Goal: Task Accomplishment & Management: Manage account settings

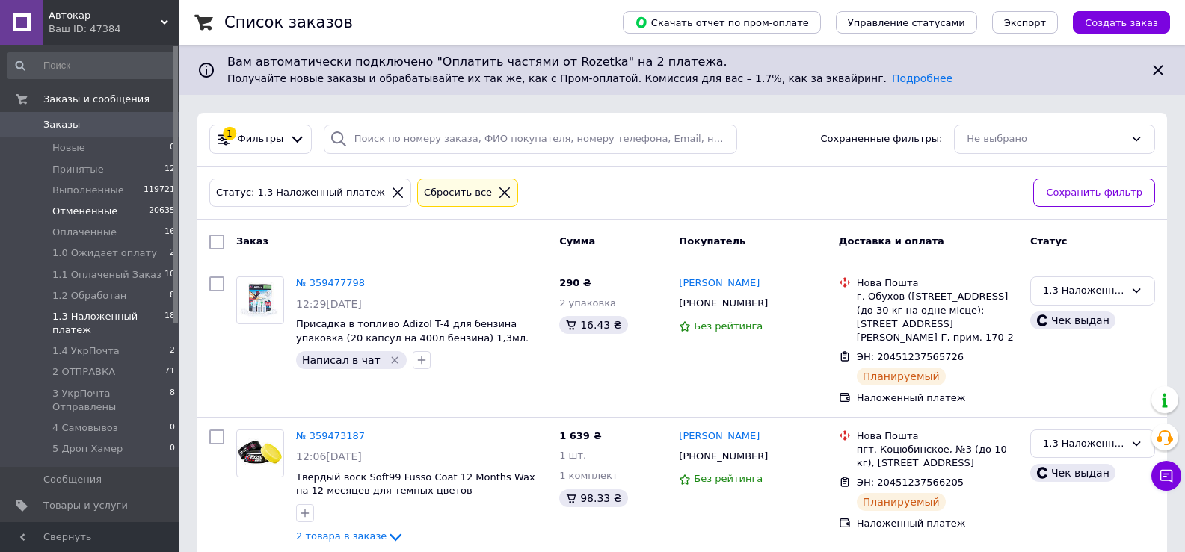
click at [82, 212] on span "Отмененные" at bounding box center [84, 211] width 65 height 13
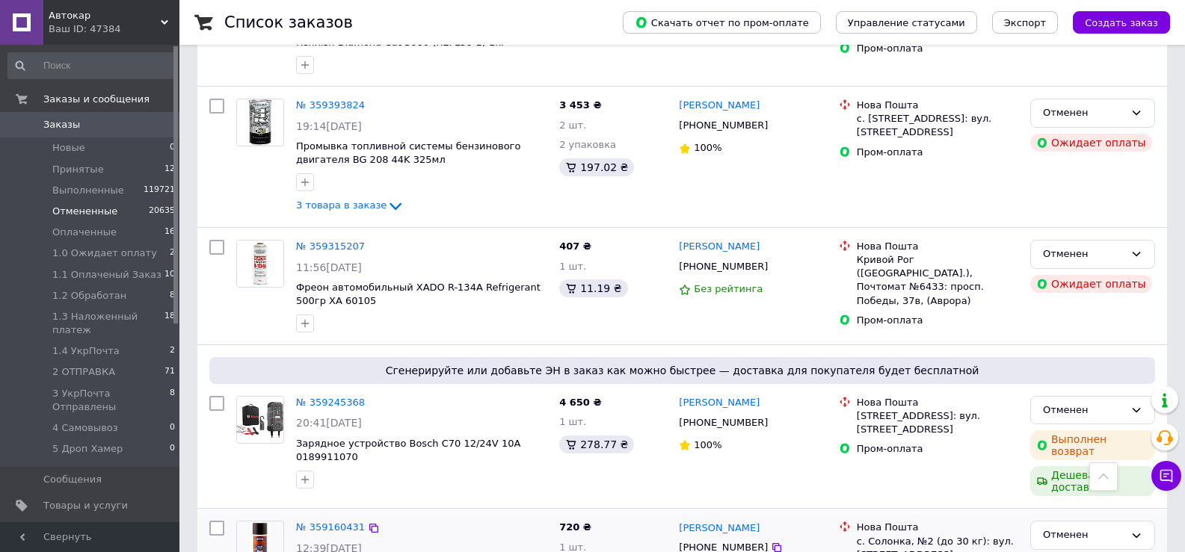
scroll to position [449, 0]
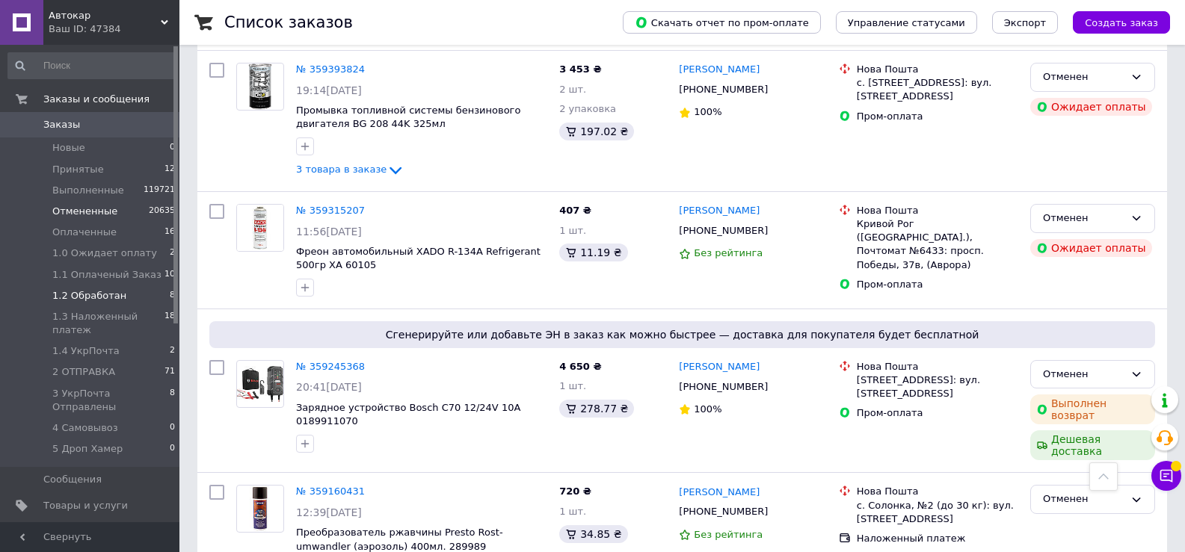
click at [94, 296] on span "1.2 Обработан" at bounding box center [89, 295] width 74 height 13
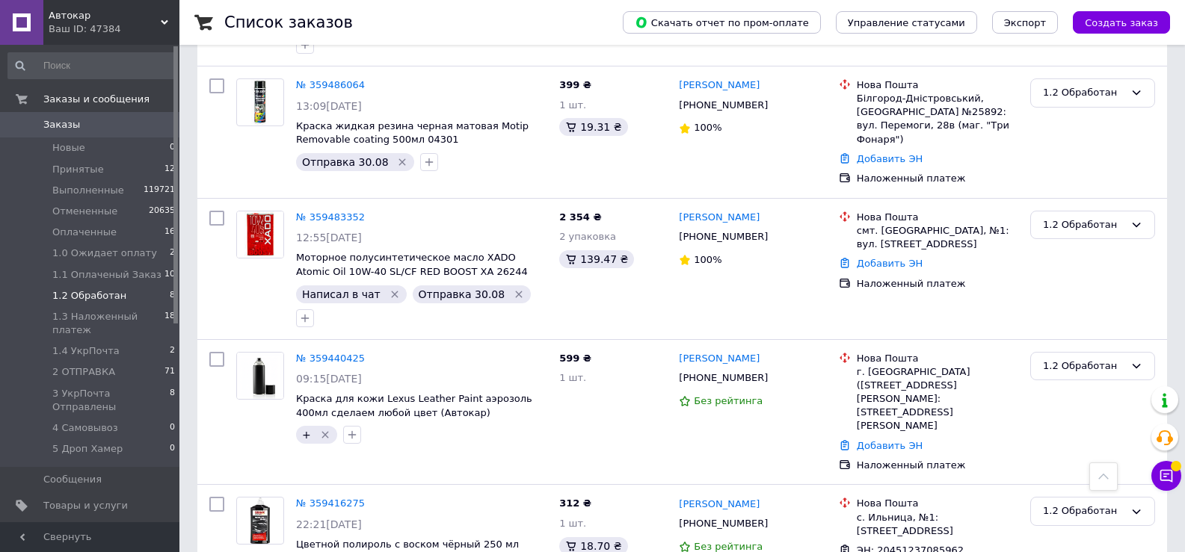
scroll to position [689, 0]
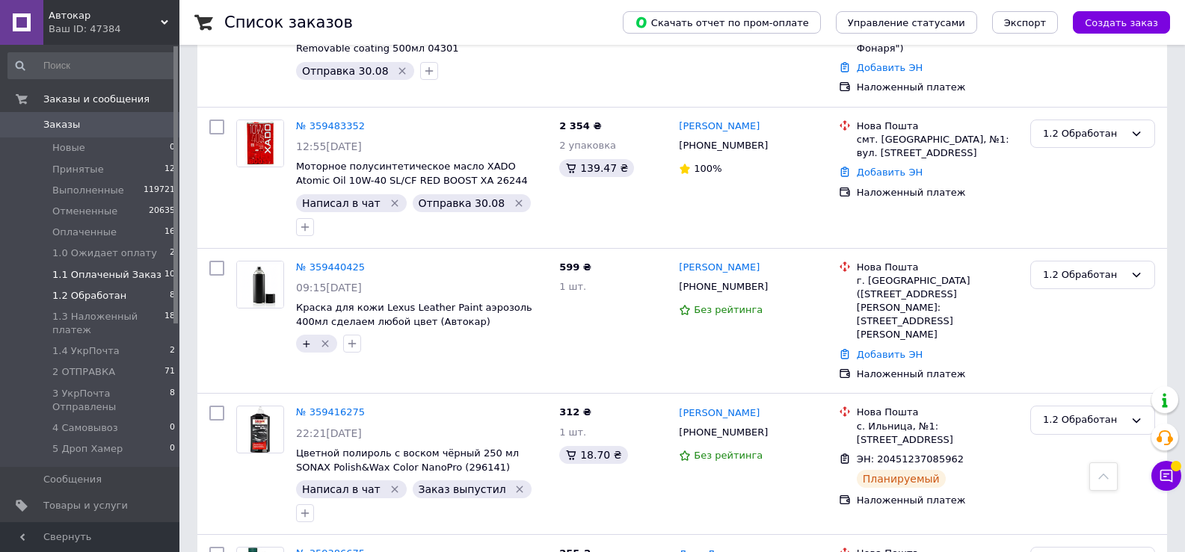
click at [97, 276] on span "1.1 Оплаченый Заказ" at bounding box center [106, 274] width 109 height 13
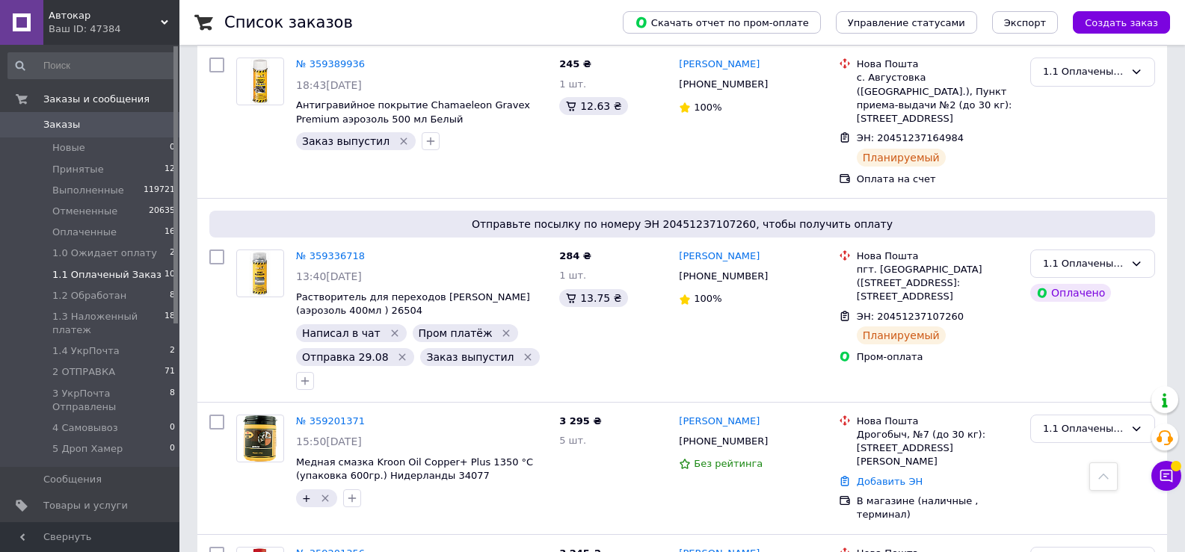
scroll to position [1309, 0]
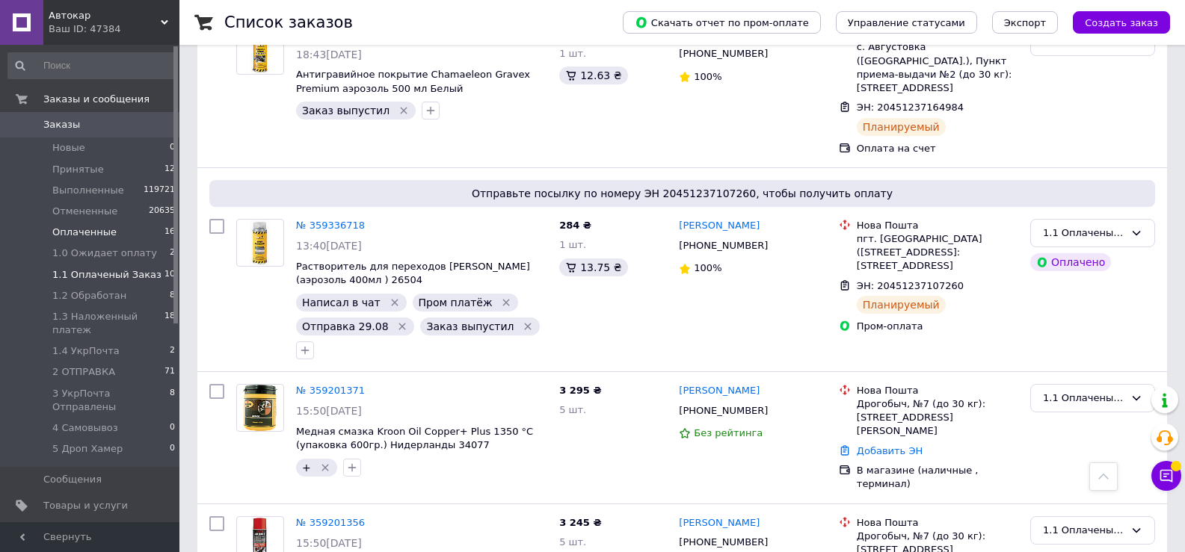
click at [84, 233] on span "Оплаченные" at bounding box center [84, 232] width 64 height 13
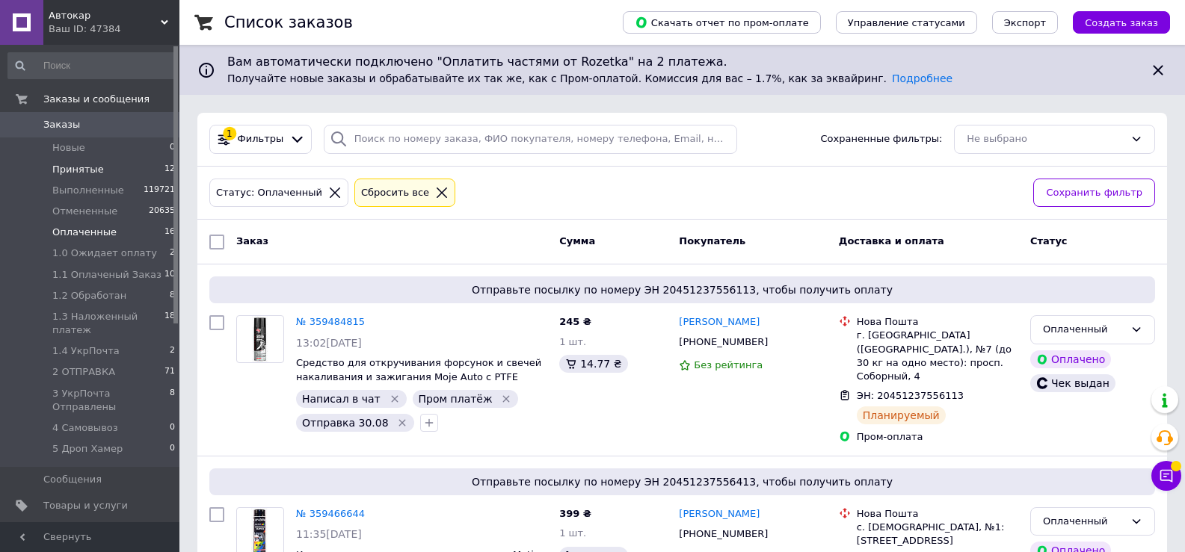
click at [73, 174] on span "Принятые" at bounding box center [78, 169] width 52 height 13
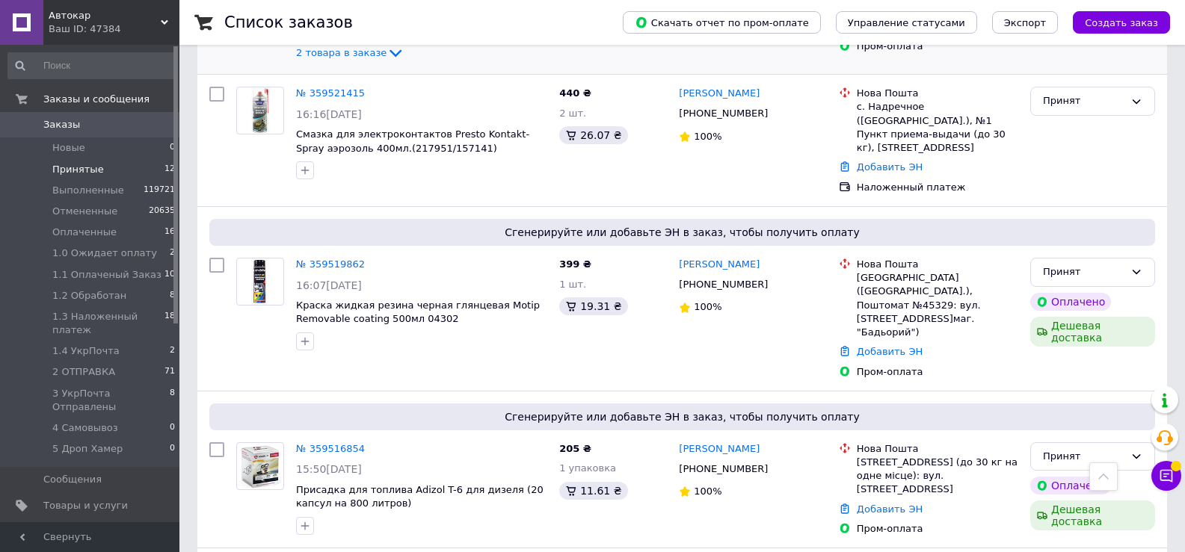
scroll to position [588, 0]
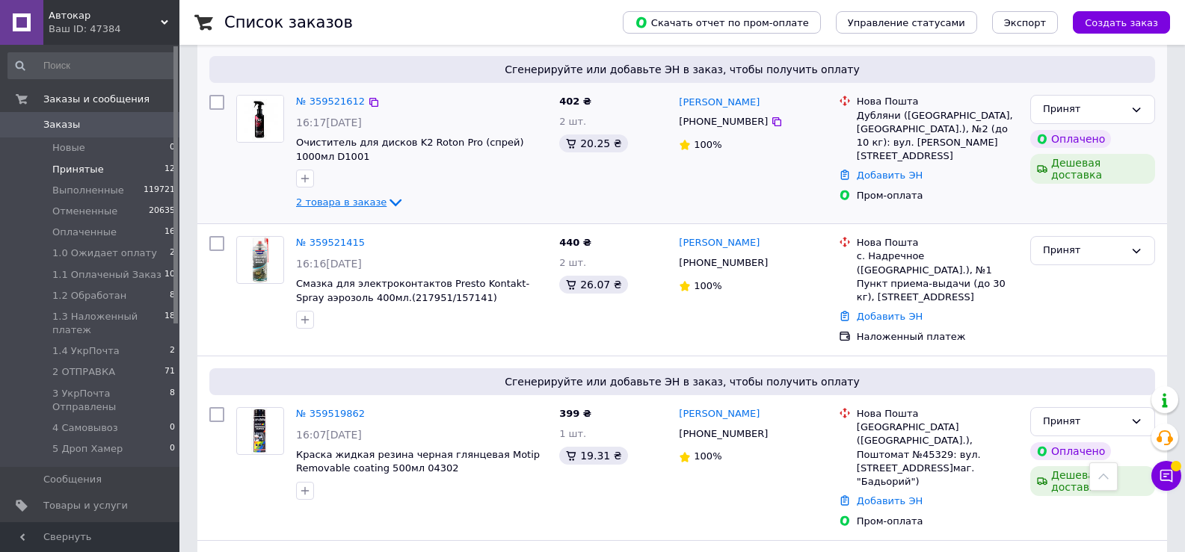
click at [387, 194] on icon at bounding box center [396, 203] width 18 height 18
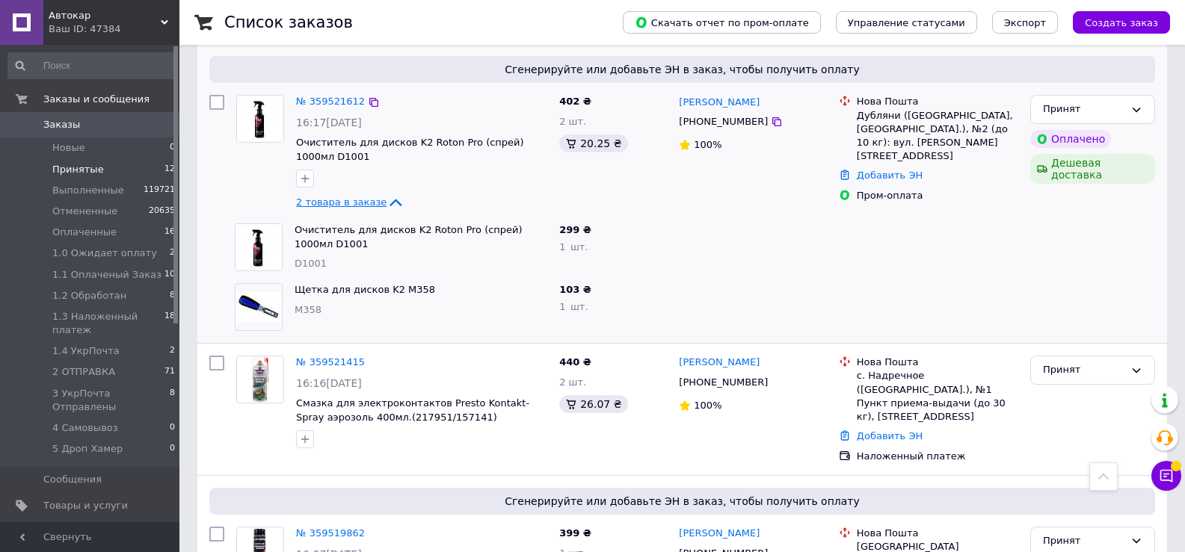
click at [387, 194] on icon at bounding box center [396, 203] width 18 height 18
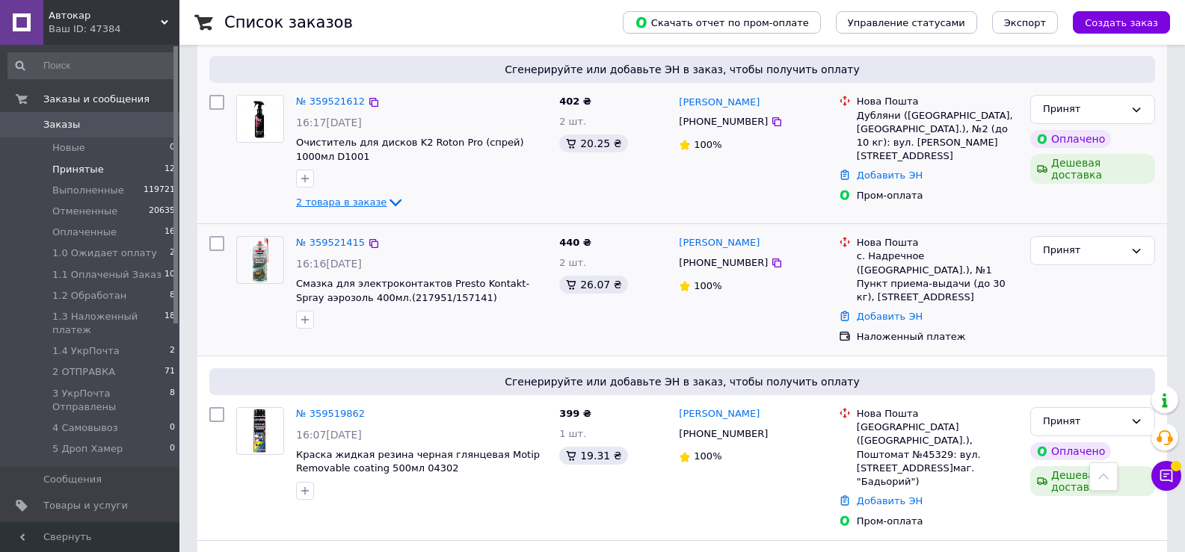
scroll to position [289, 0]
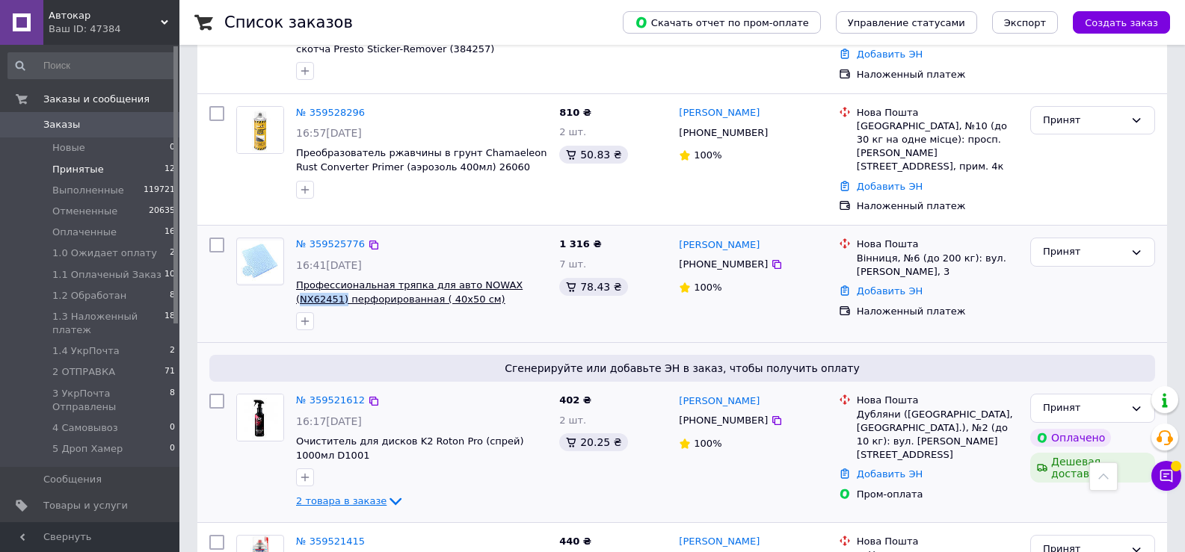
drag, startPoint x: 548, startPoint y: 270, endPoint x: 499, endPoint y: 269, distance: 48.6
click at [499, 269] on div "№ 359525776 16:41[DATE] Профессиональная тряпка для авто NOWAX (NX62451) перфор…" at bounding box center [421, 284] width 263 height 105
copy span "NX62451)"
click at [77, 231] on span "Оплаченные" at bounding box center [84, 232] width 64 height 13
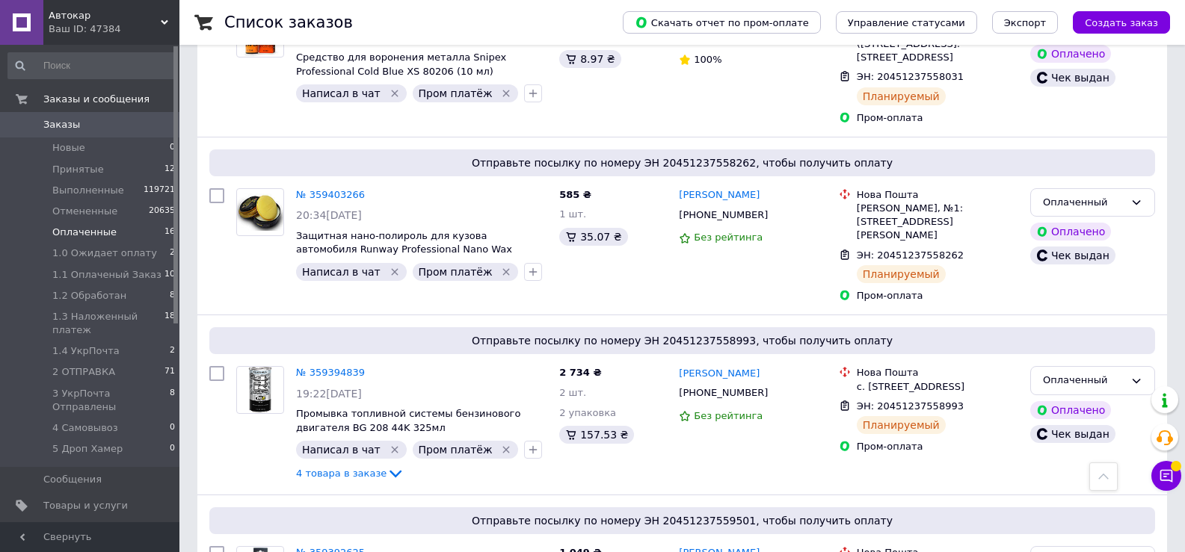
scroll to position [1196, 0]
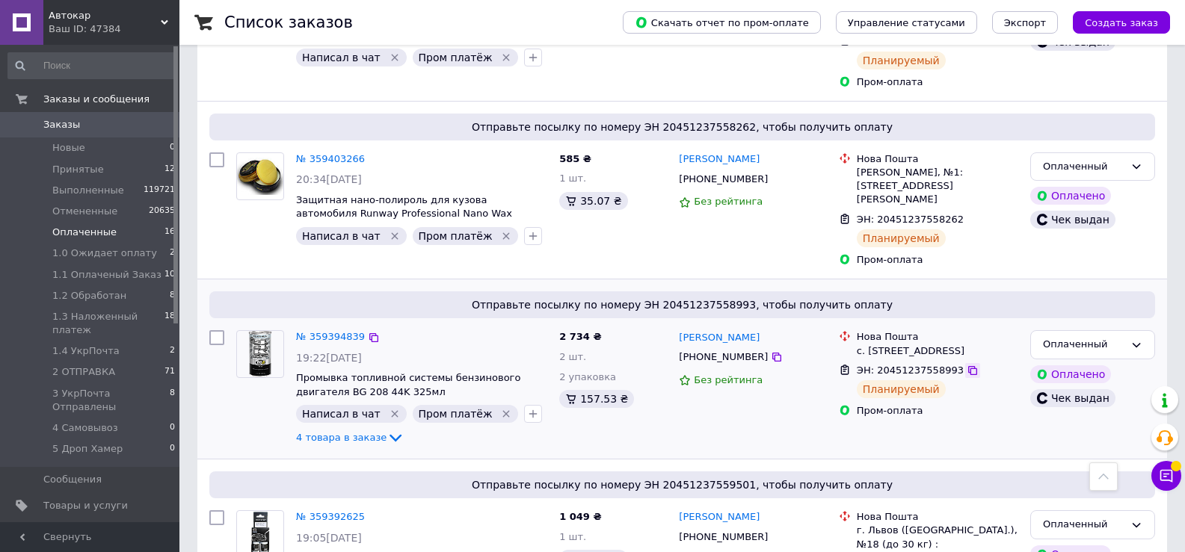
click at [967, 365] on icon at bounding box center [973, 371] width 12 height 12
click at [83, 345] on span "1.4 УкрПочта" at bounding box center [85, 351] width 67 height 13
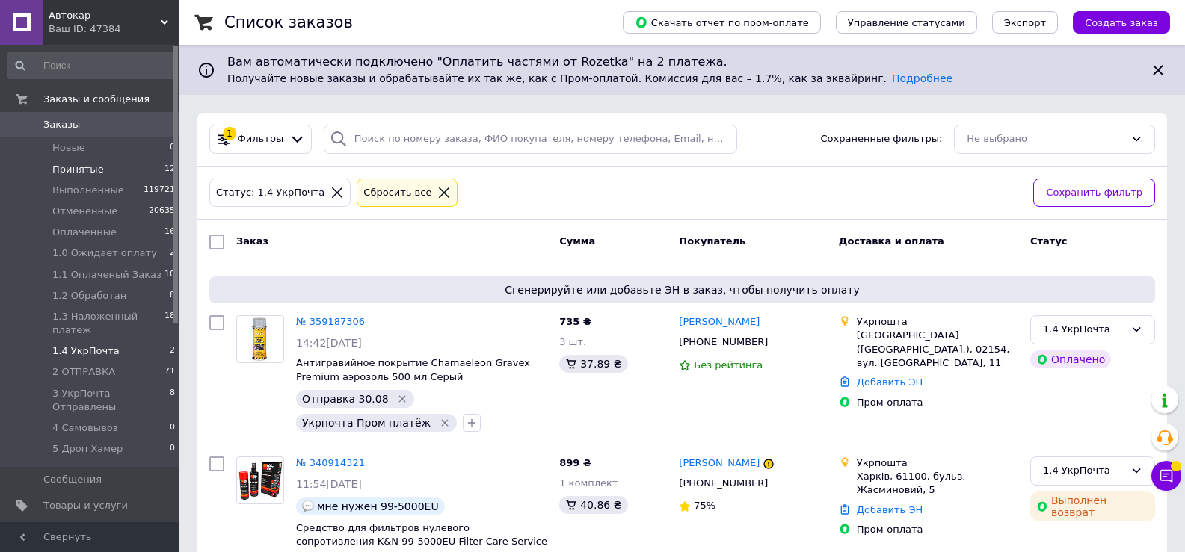
click at [61, 169] on span "Принятые" at bounding box center [78, 169] width 52 height 13
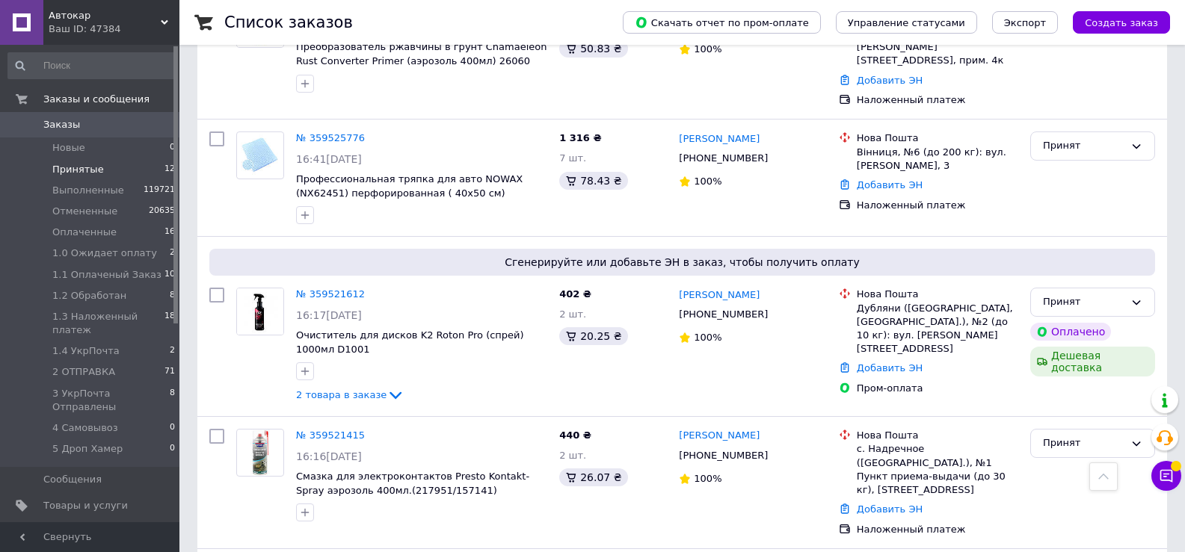
scroll to position [289, 0]
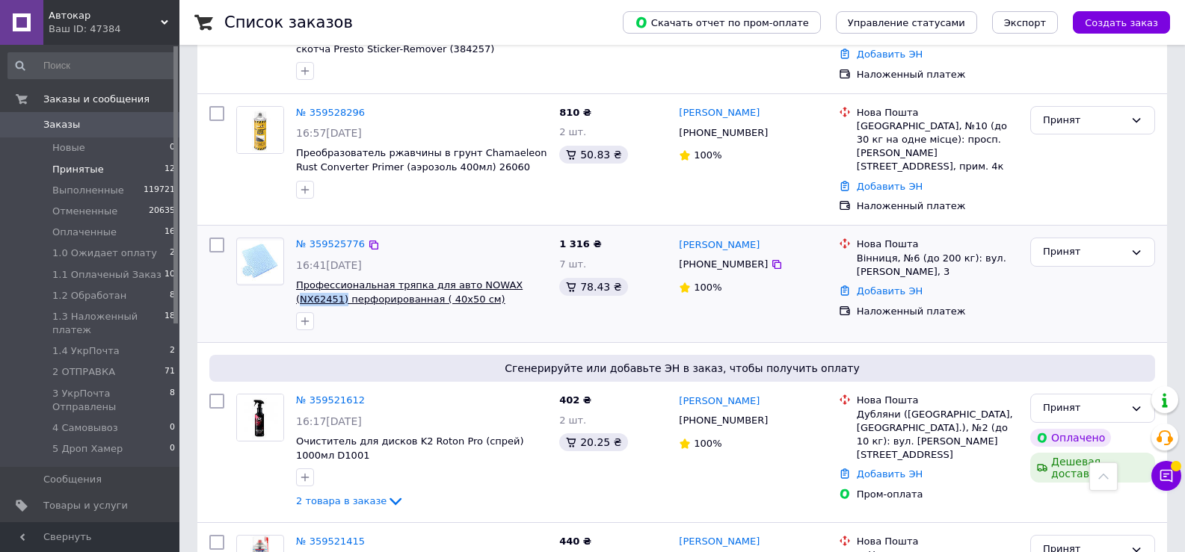
drag, startPoint x: 549, startPoint y: 269, endPoint x: 499, endPoint y: 268, distance: 50.1
click at [499, 268] on div "№ 359525776 16:41[DATE] Профессиональная тряпка для авто NOWAX (NX62451) перфор…" at bounding box center [421, 284] width 263 height 105
copy span "NX62451)"
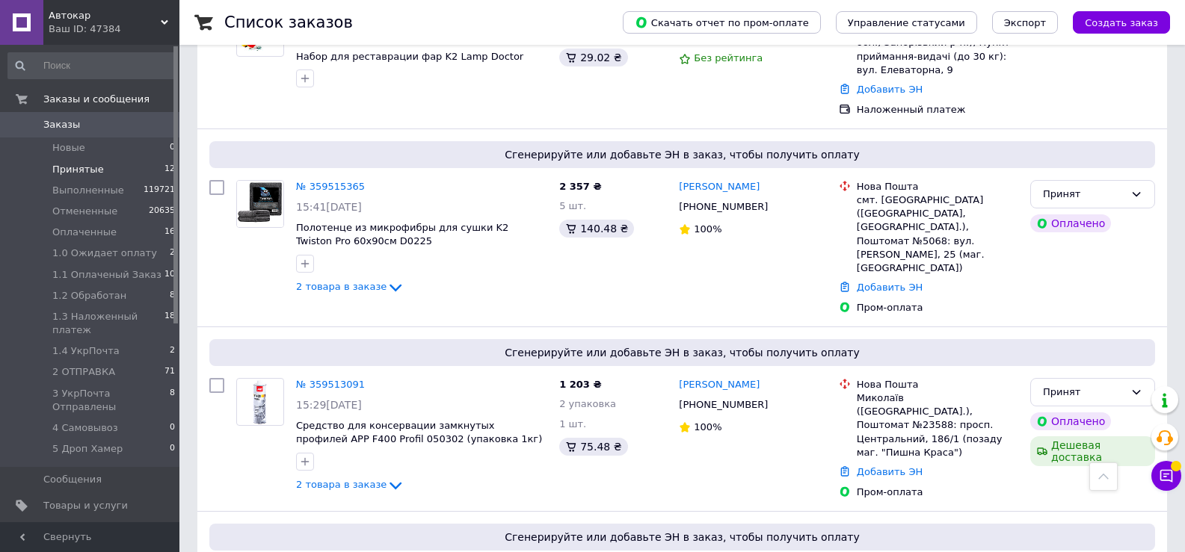
scroll to position [1486, 0]
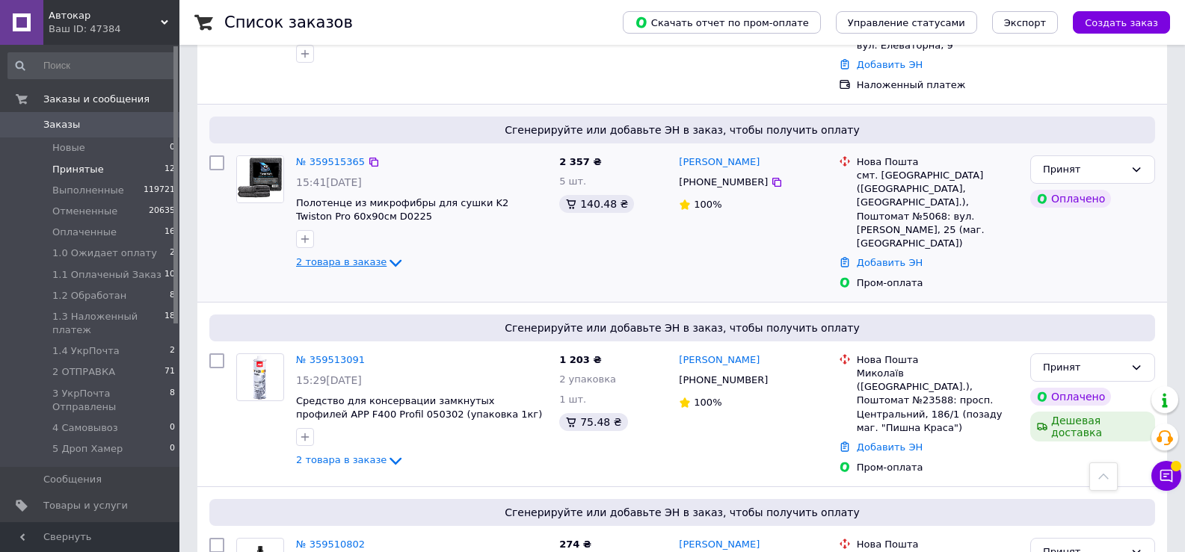
click at [387, 254] on icon at bounding box center [396, 263] width 18 height 18
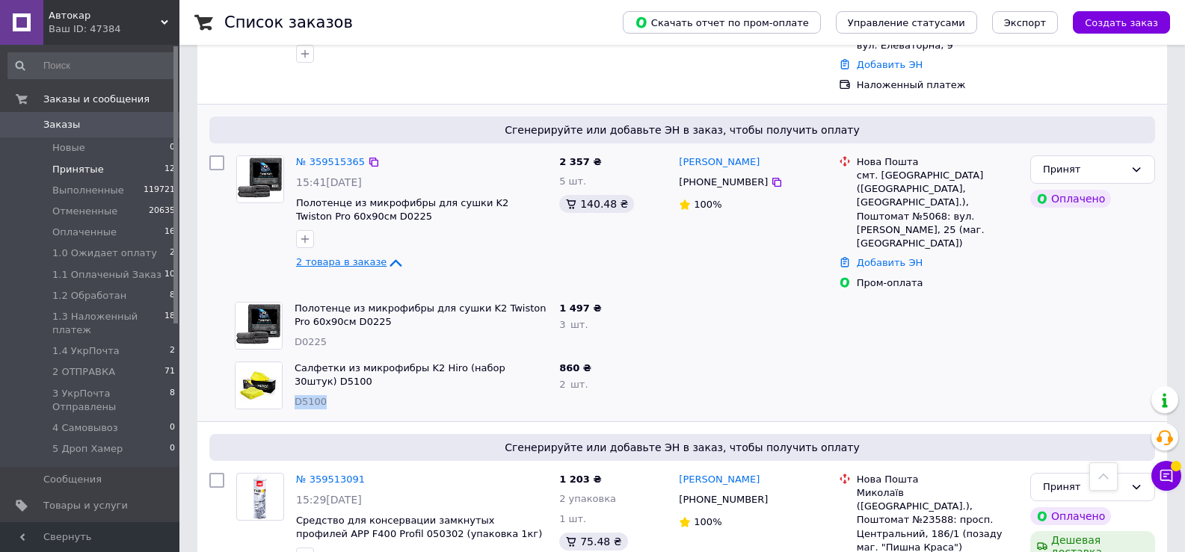
drag, startPoint x: 320, startPoint y: 308, endPoint x: 296, endPoint y: 310, distance: 24.0
click at [296, 395] on div "D5100" at bounding box center [421, 402] width 253 height 14
copy span "D5100"
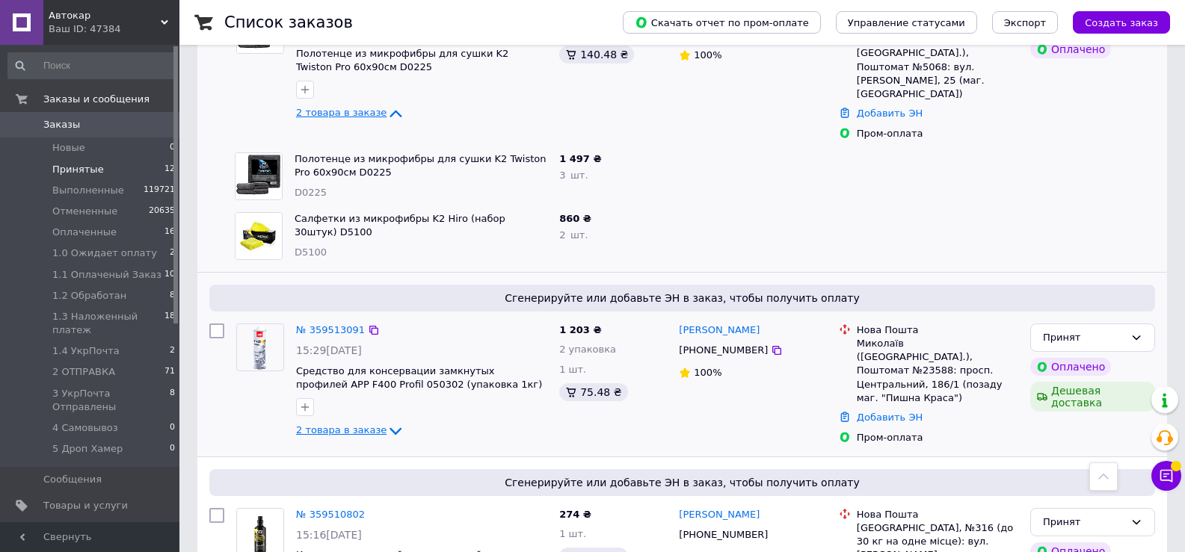
click at [387, 422] on icon at bounding box center [396, 431] width 18 height 18
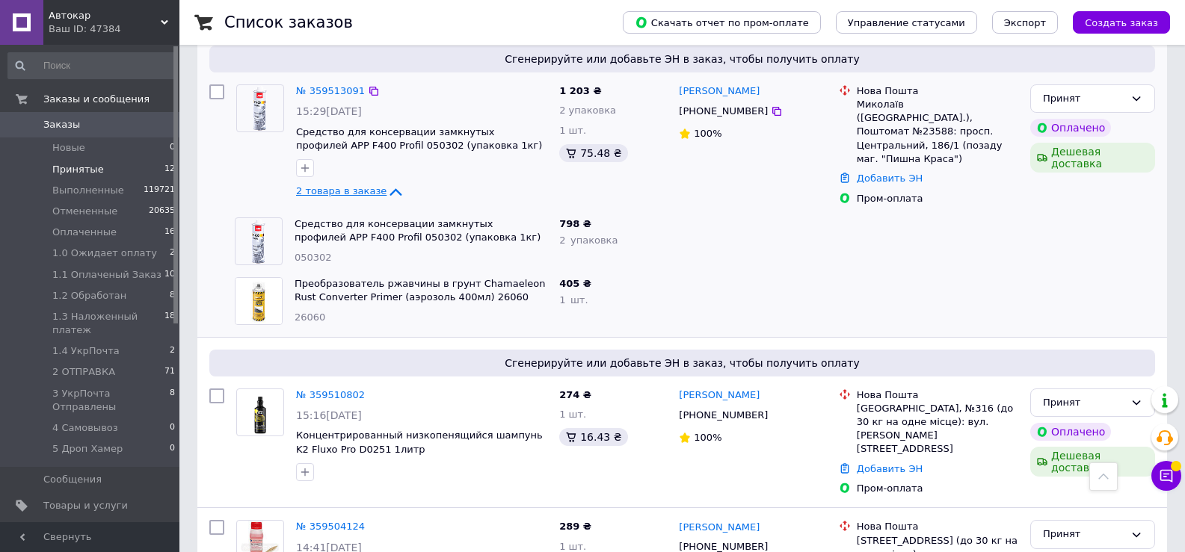
scroll to position [1725, 0]
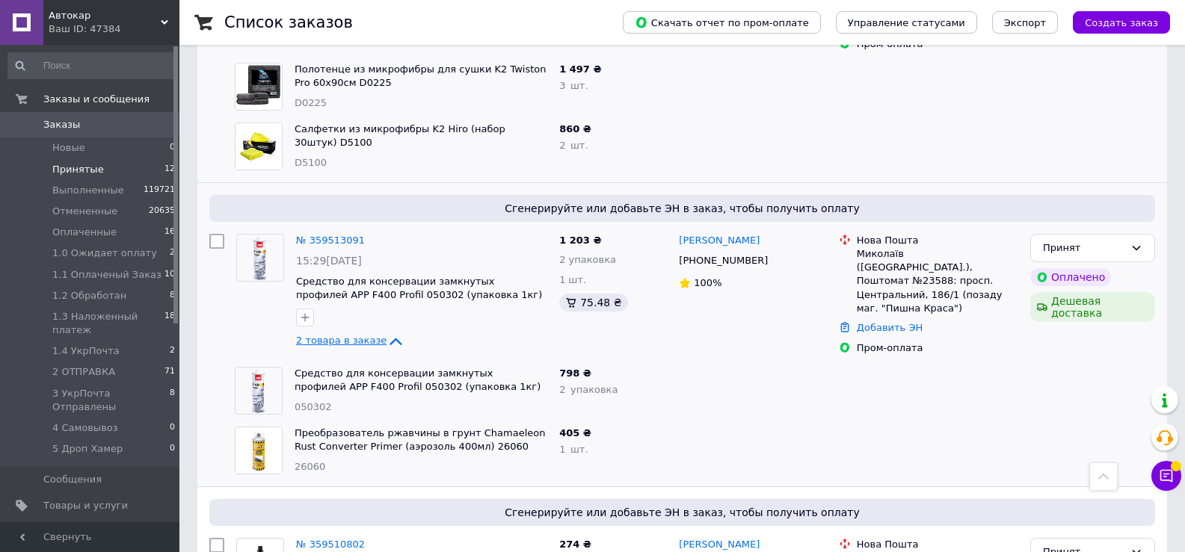
click at [390, 338] on icon at bounding box center [396, 341] width 12 height 7
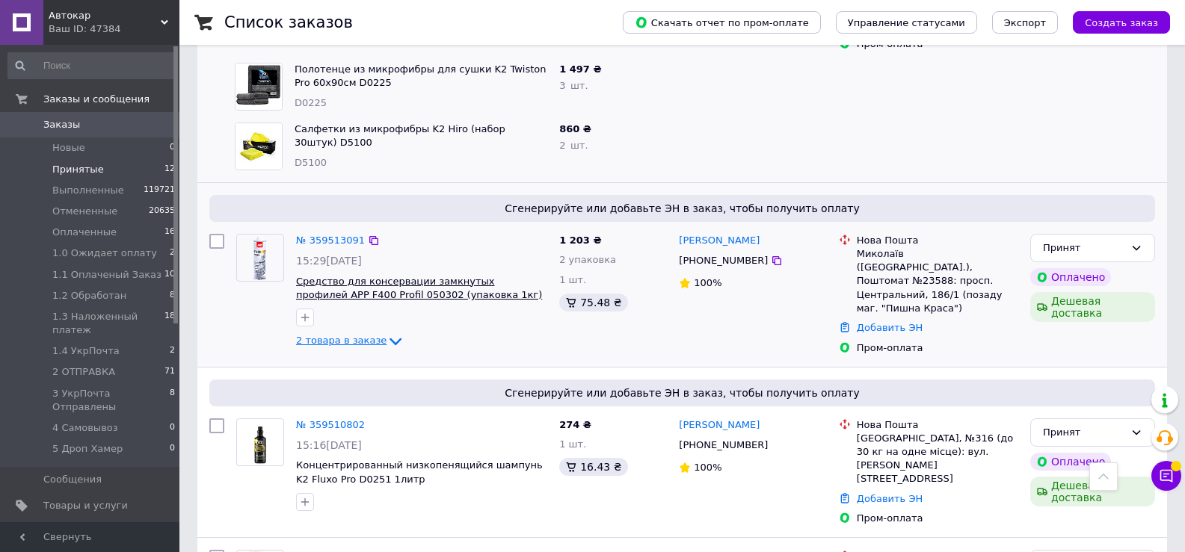
scroll to position [1575, 0]
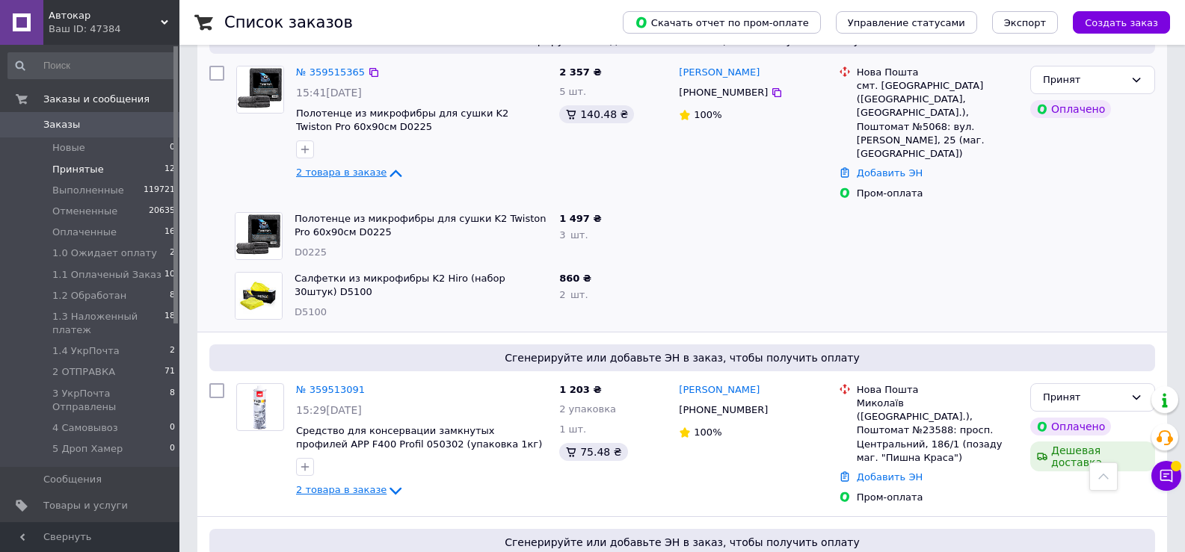
click at [387, 164] on icon at bounding box center [396, 173] width 18 height 18
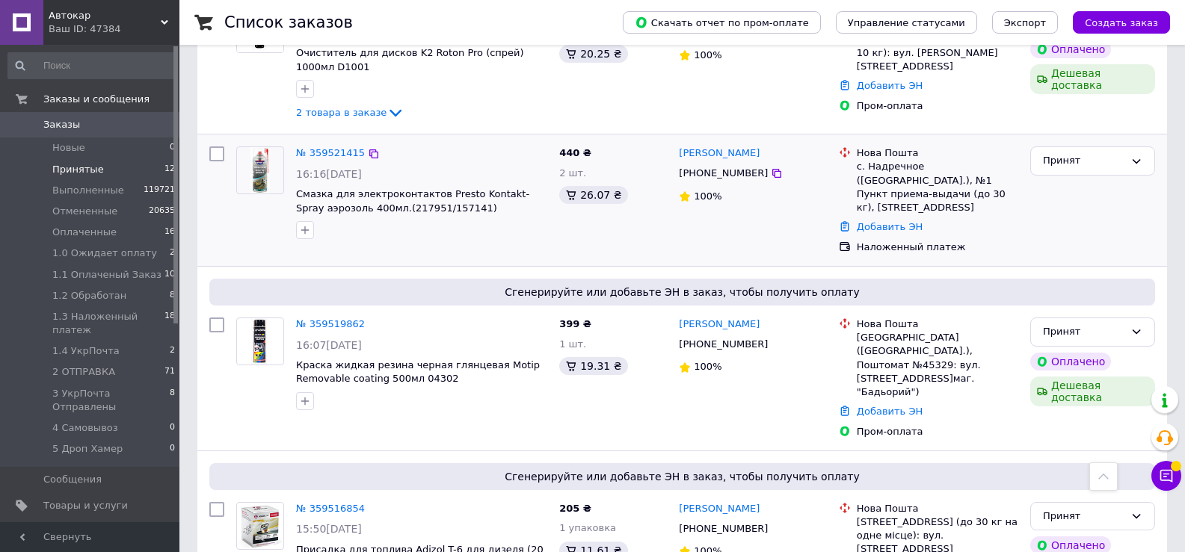
scroll to position [529, 0]
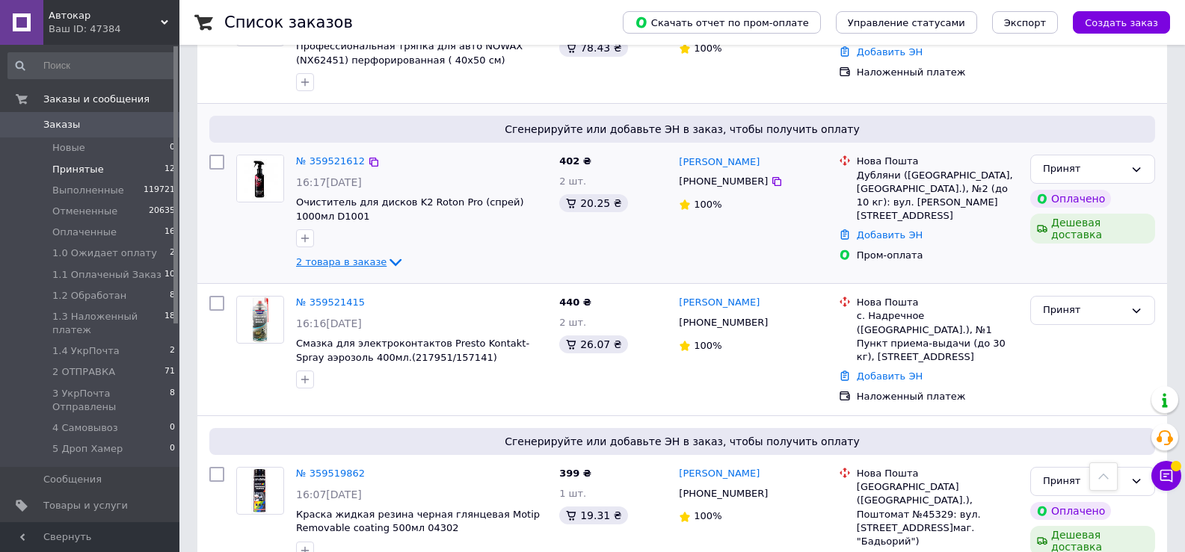
click at [387, 253] on icon at bounding box center [396, 262] width 18 height 18
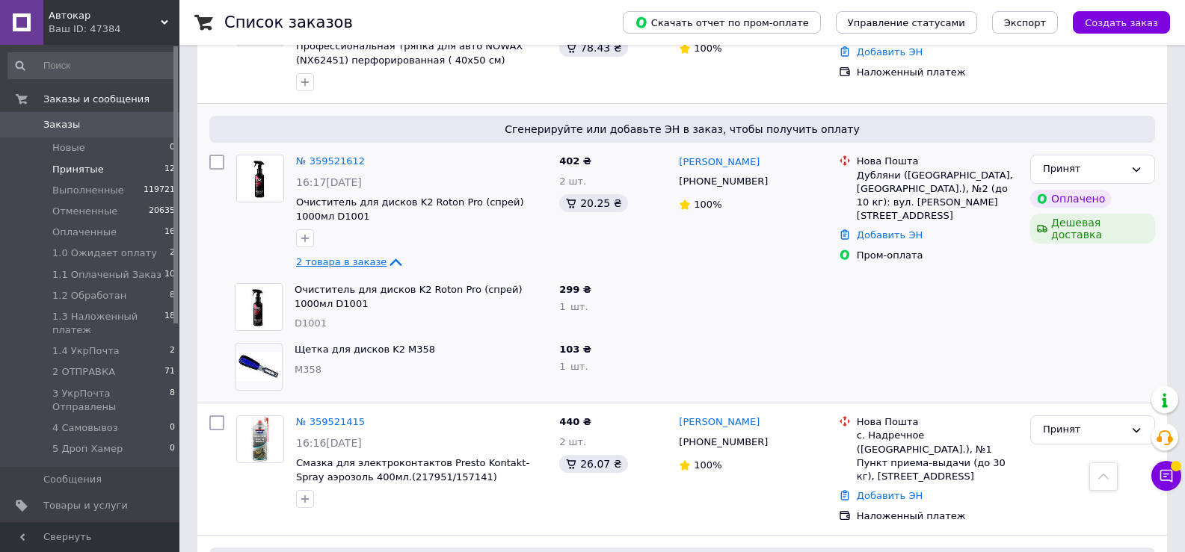
click at [390, 259] on icon at bounding box center [396, 262] width 12 height 7
